Goal: Information Seeking & Learning: Learn about a topic

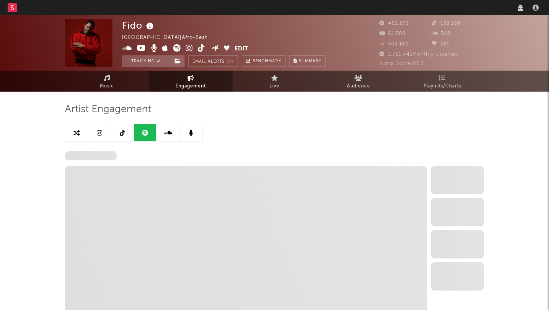
click at [16, 9] on rect at bounding box center [12, 7] width 9 height 9
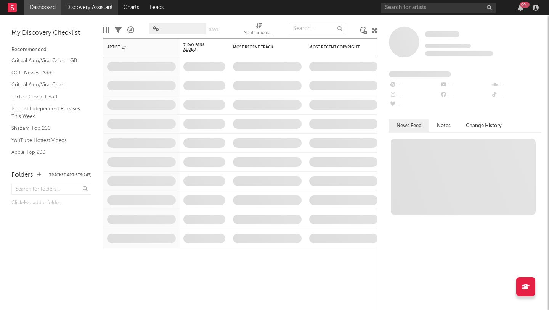
click at [73, 7] on link "Discovery Assistant" at bounding box center [89, 7] width 57 height 15
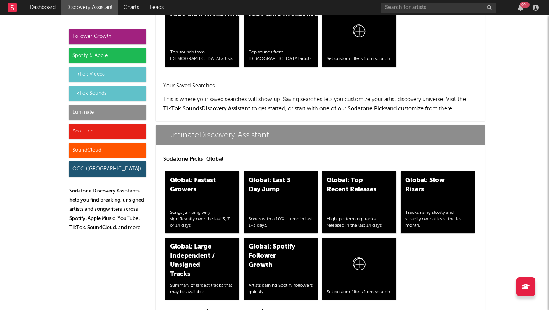
scroll to position [3361, 0]
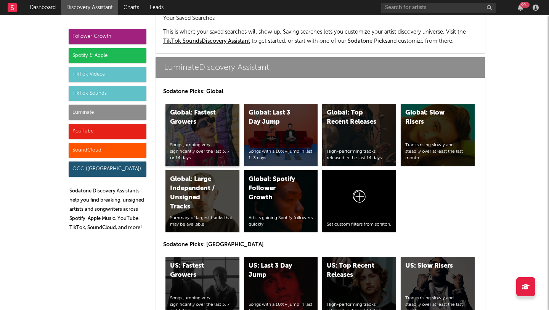
click at [200, 108] on div "Global: Fastest Growers Songs jumping very significantly over the last 3, 7, or…" at bounding box center [202, 135] width 74 height 62
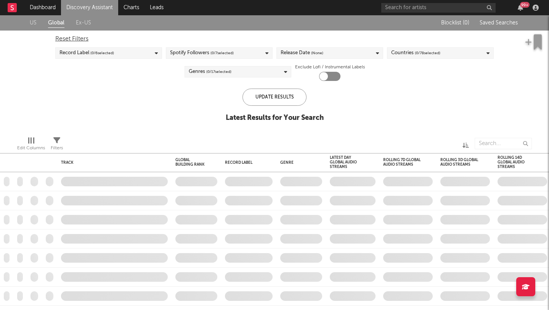
checkbox input "true"
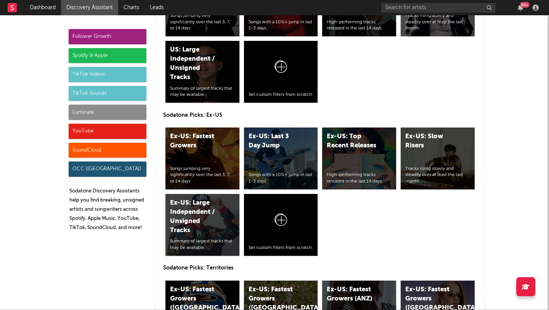
scroll to position [3685, 0]
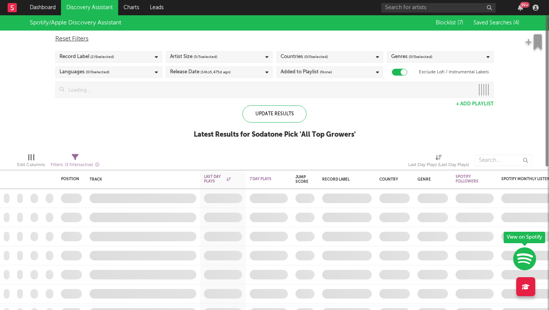
checkbox input "true"
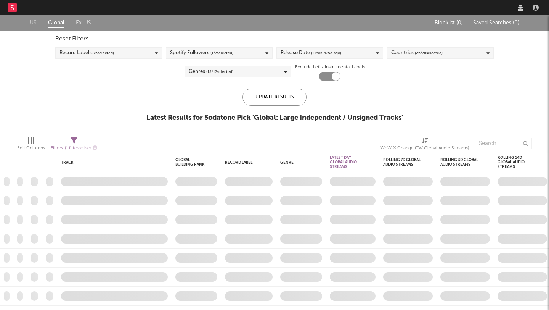
checkbox input "true"
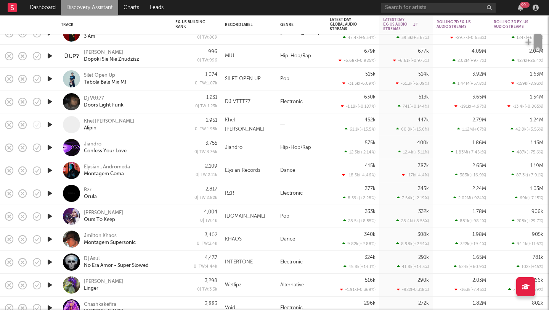
click at [315, 209] on div "Pop" at bounding box center [301, 216] width 50 height 23
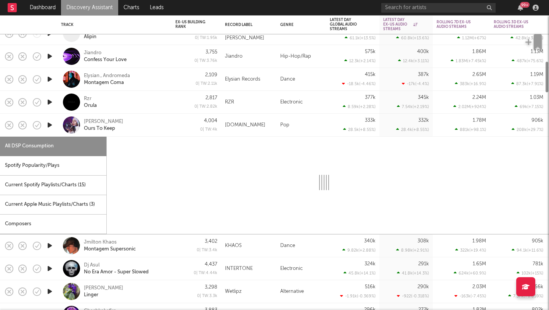
select select "6m"
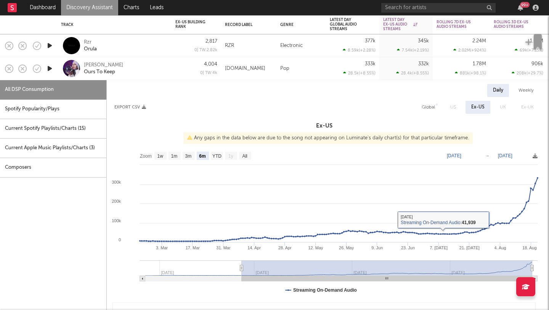
click at [50, 108] on div "Spotify Popularity/Plays" at bounding box center [53, 109] width 106 height 19
select select "1w"
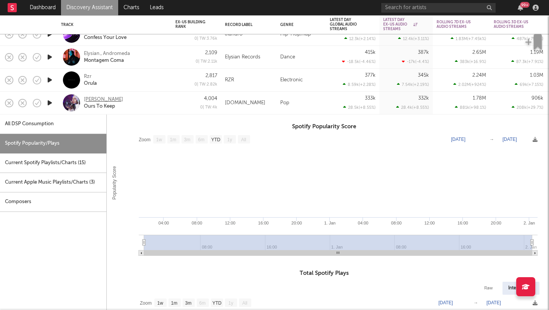
click at [100, 98] on div "[PERSON_NAME]" at bounding box center [103, 99] width 39 height 7
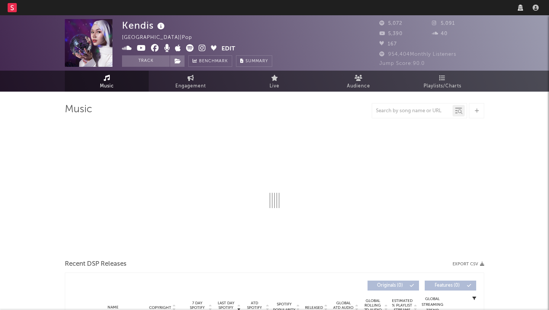
select select "6m"
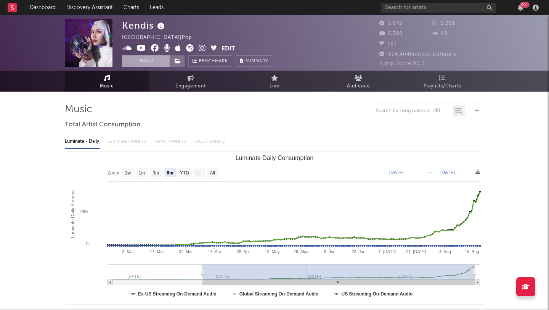
click at [135, 60] on button "Track" at bounding box center [146, 60] width 48 height 11
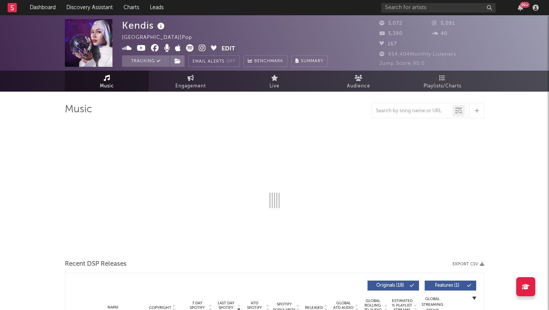
select select "6m"
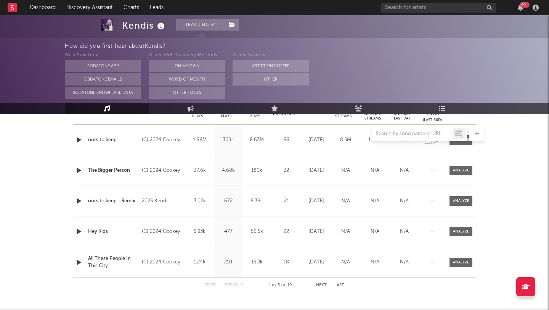
scroll to position [318, 0]
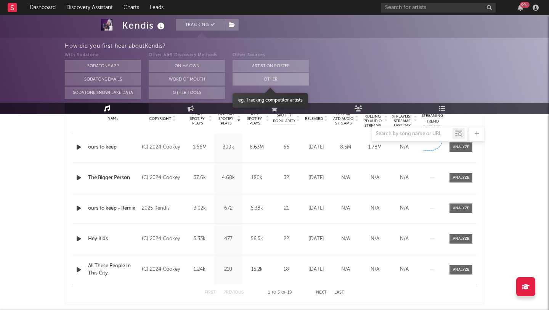
click at [248, 84] on button "Other" at bounding box center [271, 79] width 76 height 12
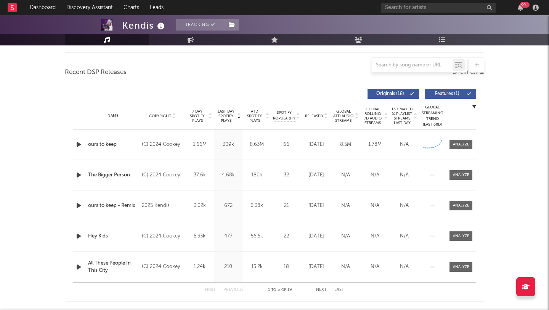
scroll to position [249, 0]
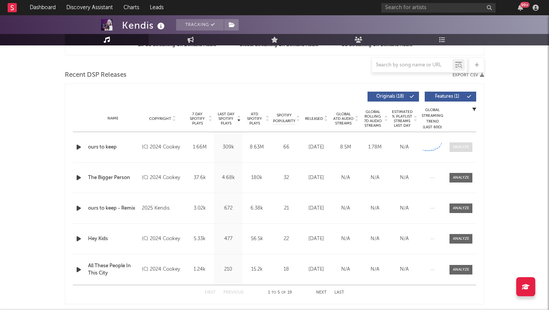
click at [455, 145] on div at bounding box center [461, 147] width 16 height 6
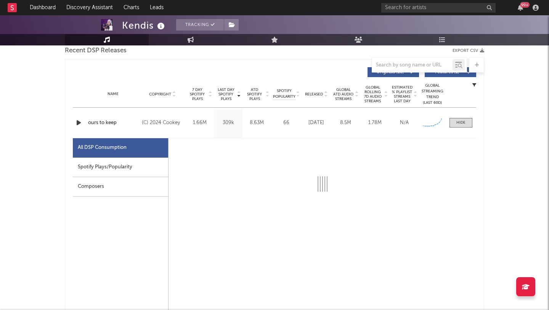
scroll to position [302, 0]
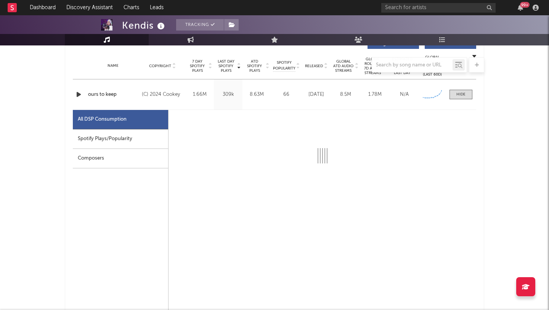
select select "6m"
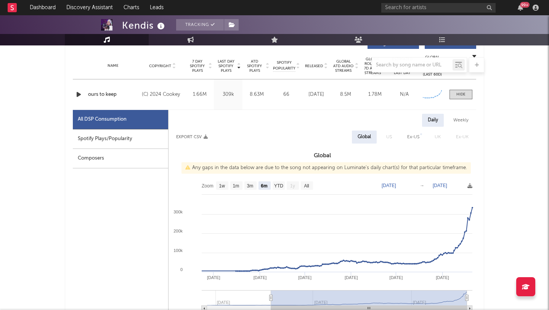
click at [90, 133] on div "Spotify Plays/Popularity" at bounding box center [120, 138] width 95 height 19
select select "1w"
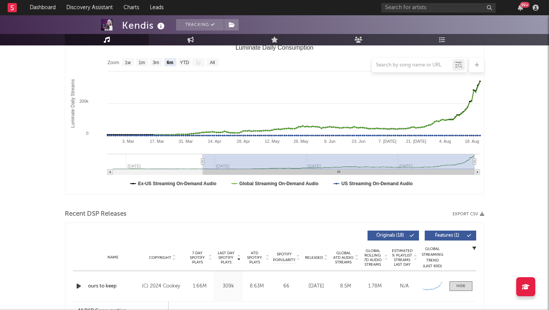
scroll to position [0, 0]
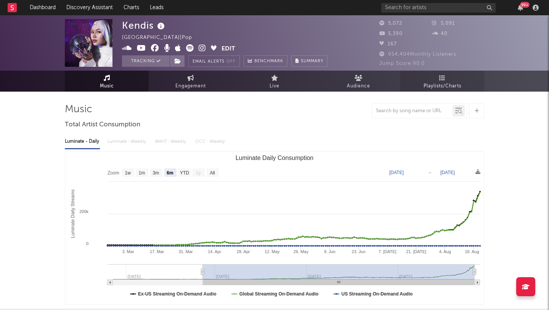
click at [437, 77] on link "Playlists/Charts" at bounding box center [442, 81] width 84 height 21
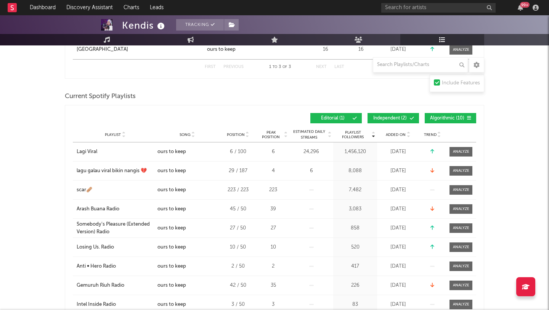
scroll to position [110, 0]
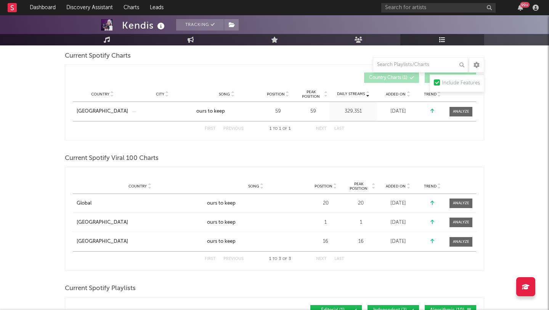
click at [466, 198] on div "Country Global City Song ours to keep Position 20 Peak Position 20 Estimated Da…" at bounding box center [274, 203] width 403 height 19
click at [466, 198] on span at bounding box center [461, 203] width 23 height 10
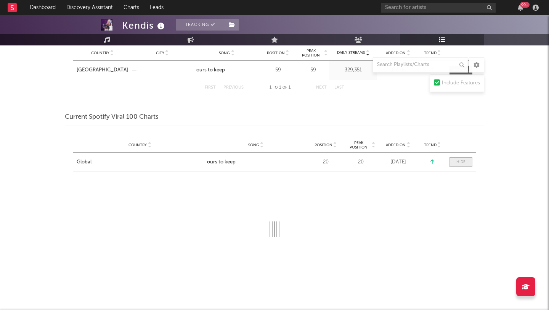
scroll to position [217, 0]
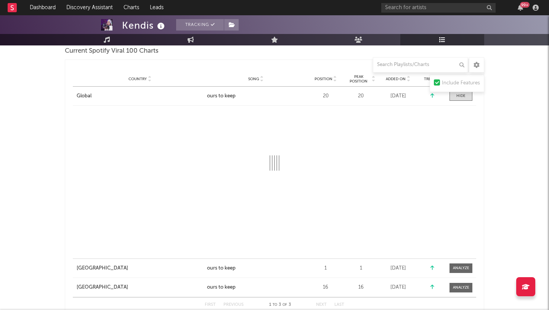
select select "1w"
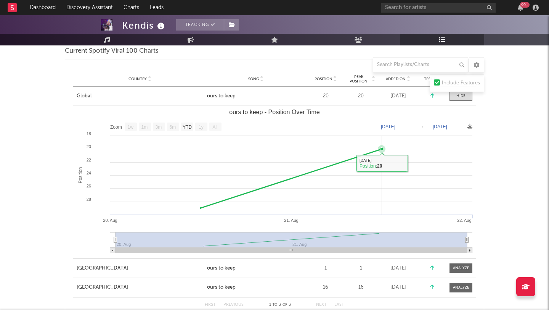
scroll to position [47, 0]
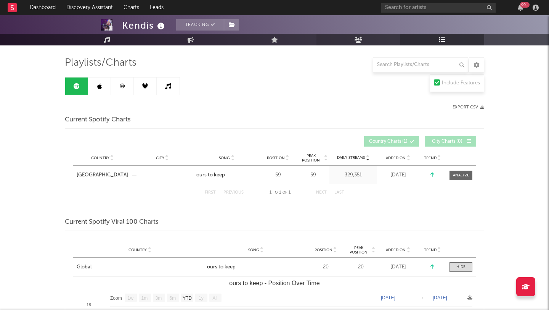
click at [362, 37] on icon at bounding box center [359, 40] width 8 height 6
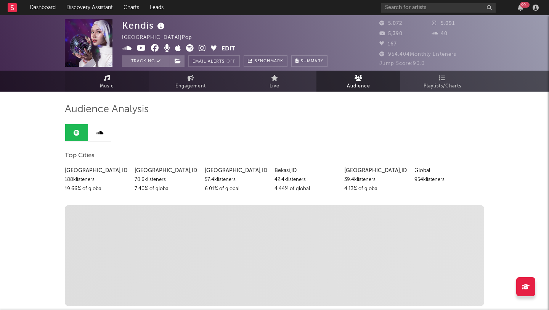
click at [125, 77] on link "Music" at bounding box center [107, 81] width 84 height 21
click at [178, 85] on span "Engagement" at bounding box center [190, 86] width 31 height 9
select select "1w"
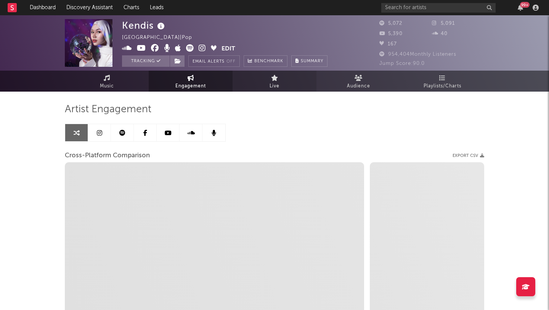
click at [283, 89] on link "Live" at bounding box center [275, 81] width 84 height 21
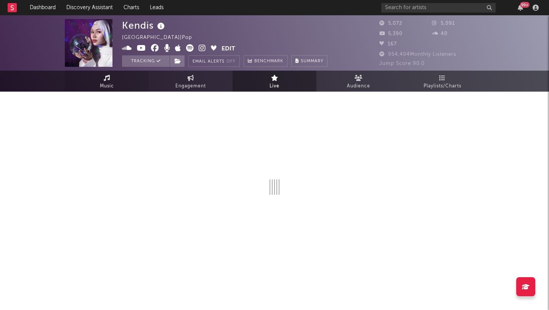
click at [106, 89] on span "Music" at bounding box center [107, 86] width 14 height 9
select select "6m"
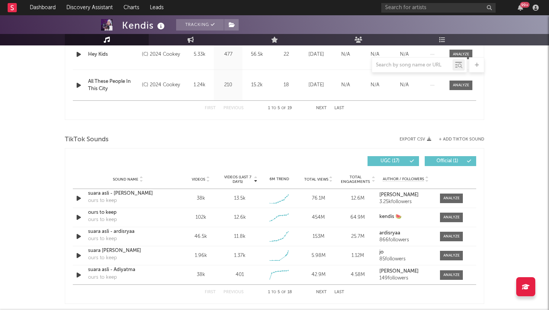
scroll to position [484, 0]
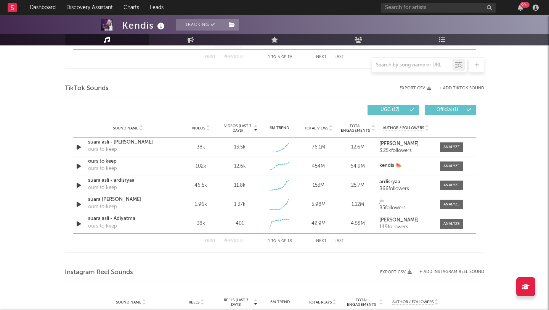
drag, startPoint x: 457, startPoint y: 165, endPoint x: 251, endPoint y: 118, distance: 211.6
click at [457, 165] on div at bounding box center [451, 166] width 16 height 6
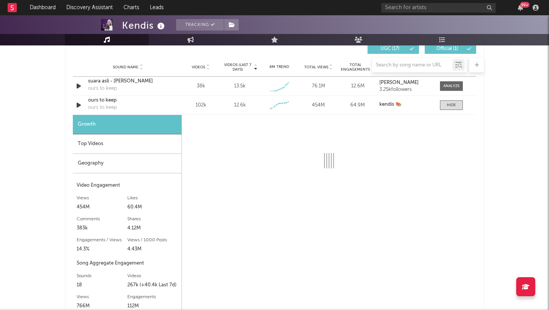
scroll to position [549, 0]
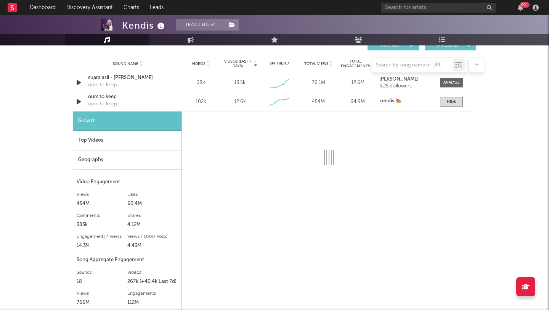
click at [79, 154] on div "Geography" at bounding box center [127, 159] width 109 height 19
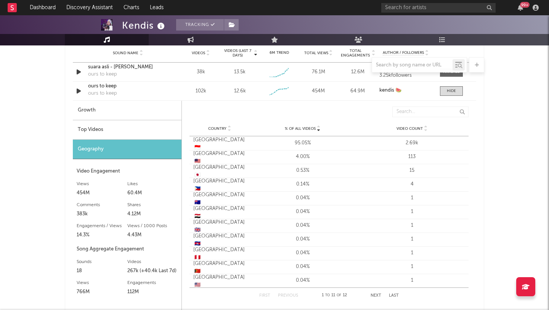
scroll to position [549, 0]
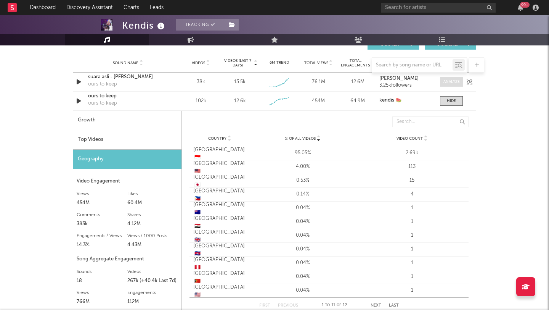
click at [447, 82] on div at bounding box center [451, 82] width 16 height 6
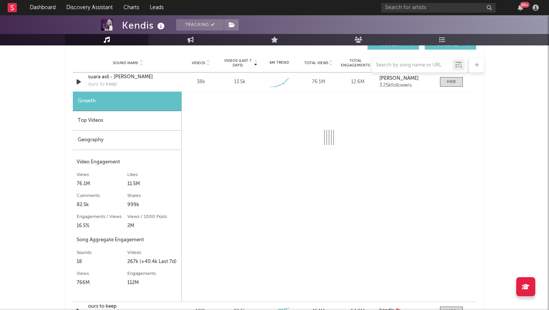
select select "1w"
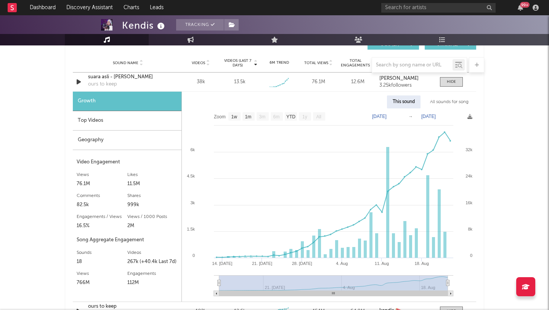
click at [88, 141] on div "Geography" at bounding box center [127, 139] width 109 height 19
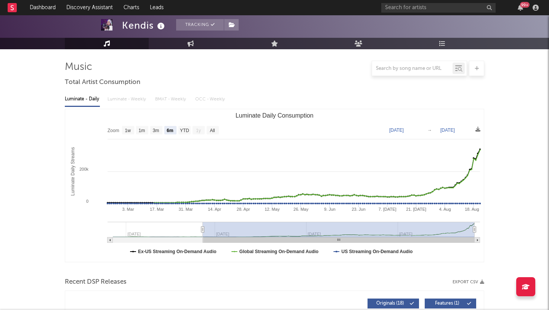
scroll to position [18, 0]
